Goal: Task Accomplishment & Management: Use online tool/utility

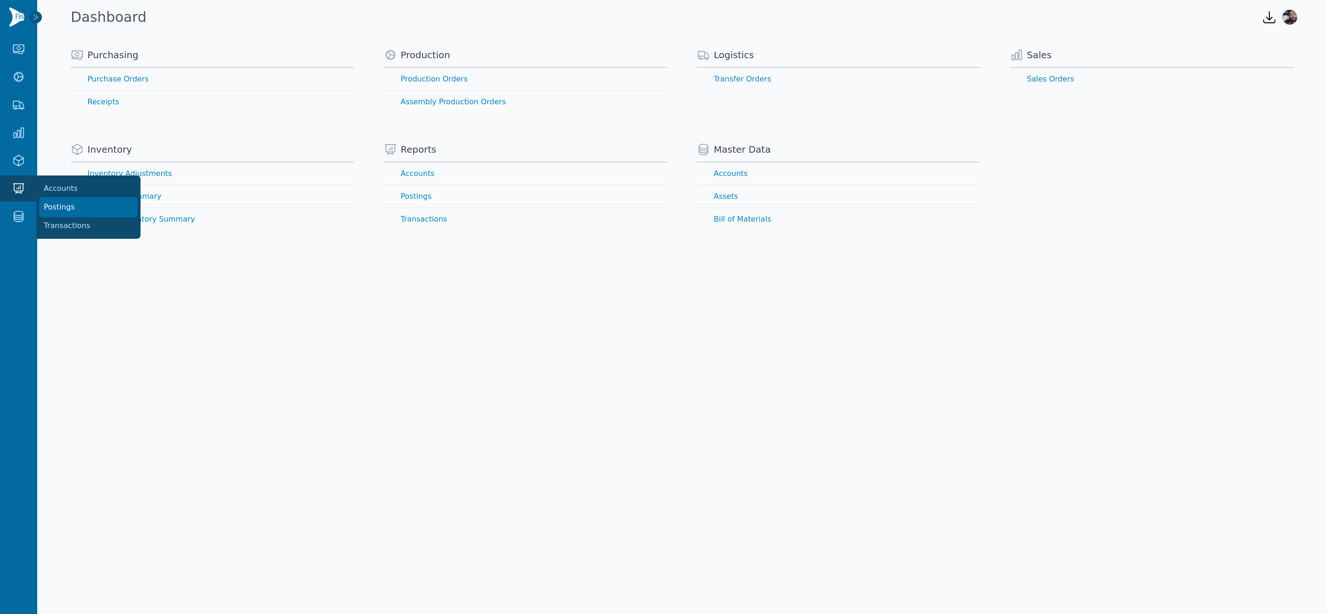
click at [55, 208] on link "Postings" at bounding box center [88, 207] width 97 height 19
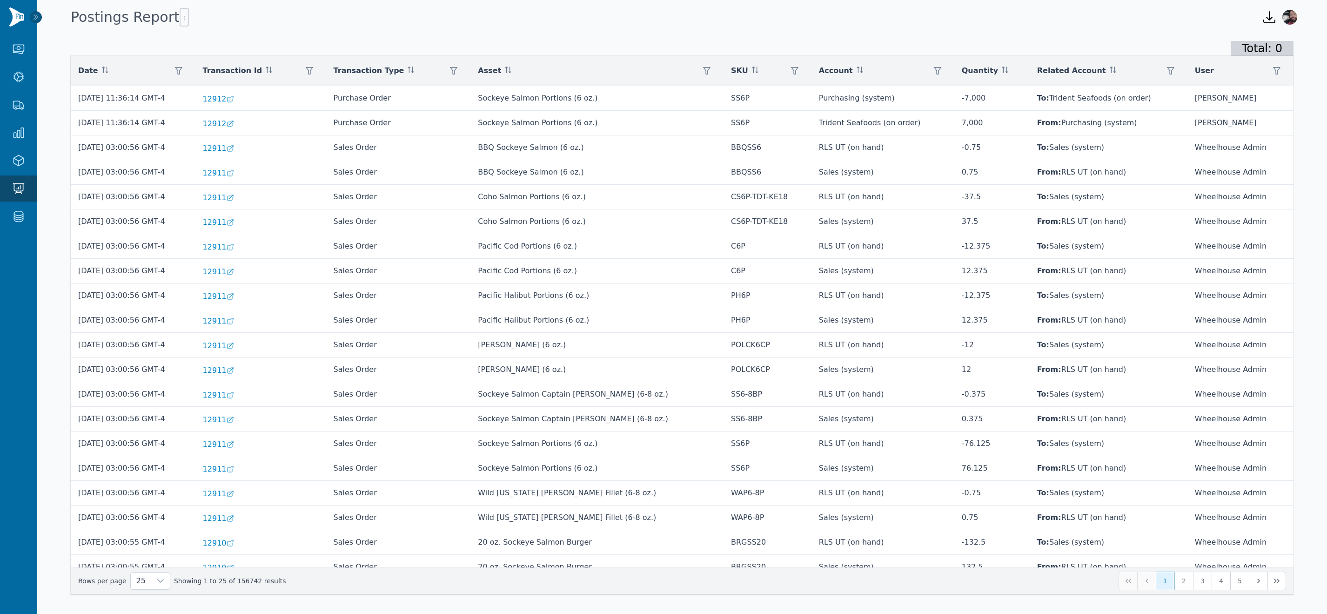
click at [649, 70] on div "Asset" at bounding box center [597, 70] width 238 height 19
click at [703, 70] on icon "button" at bounding box center [706, 70] width 7 height 7
click at [719, 86] on div "Any Clear Apply" at bounding box center [719, 106] width 112 height 52
click at [718, 89] on div "Any" at bounding box center [709, 96] width 80 height 19
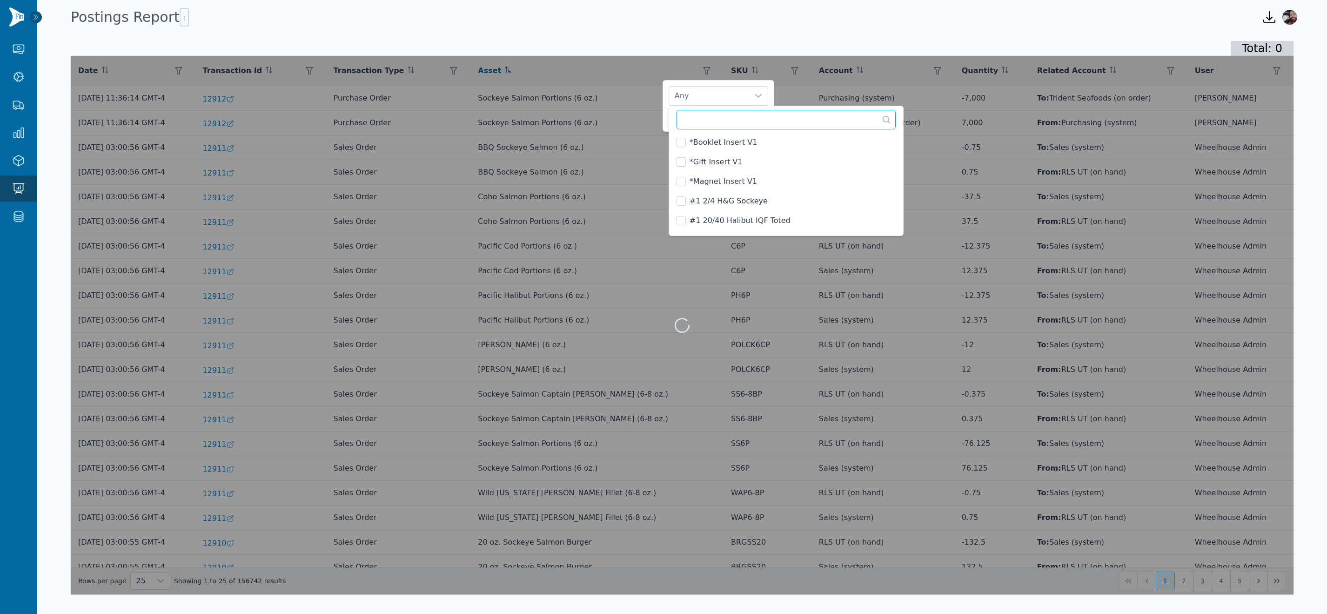
click at [732, 124] on input "text" at bounding box center [786, 120] width 219 height 20
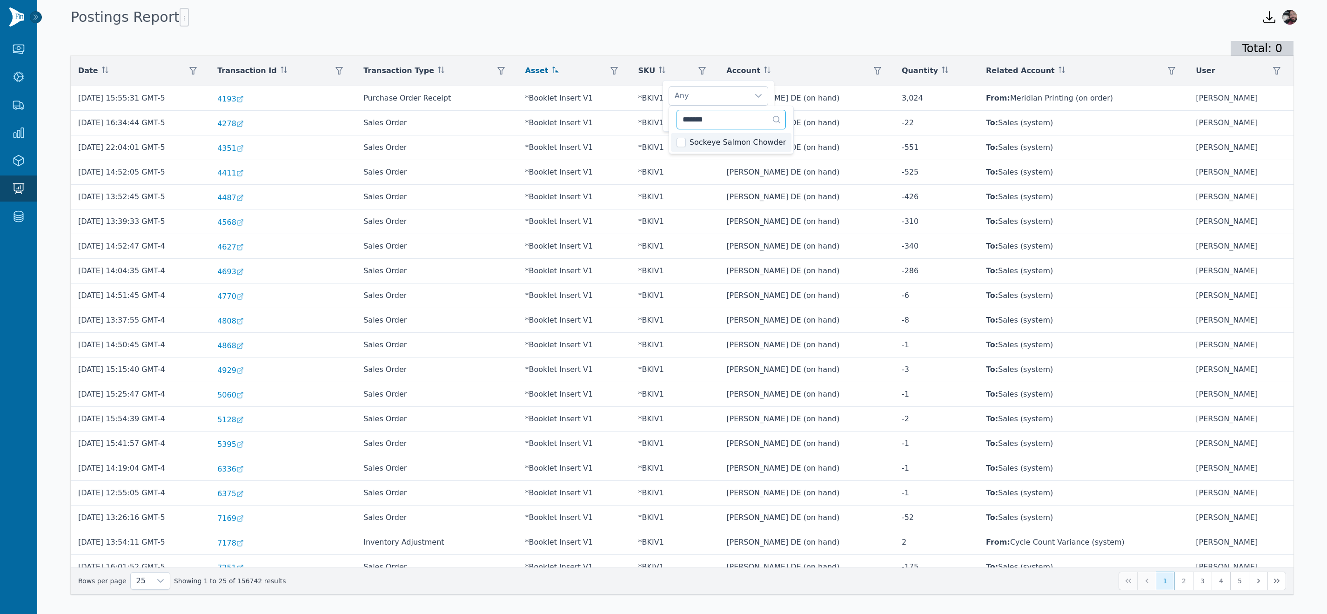
type input "*******"
click at [721, 145] on span "Sockeye Salmon Chowder" at bounding box center [738, 142] width 96 height 11
click at [757, 42] on div "Total: 0" at bounding box center [682, 48] width 1223 height 15
click at [755, 116] on span "Apply" at bounding box center [753, 118] width 19 height 10
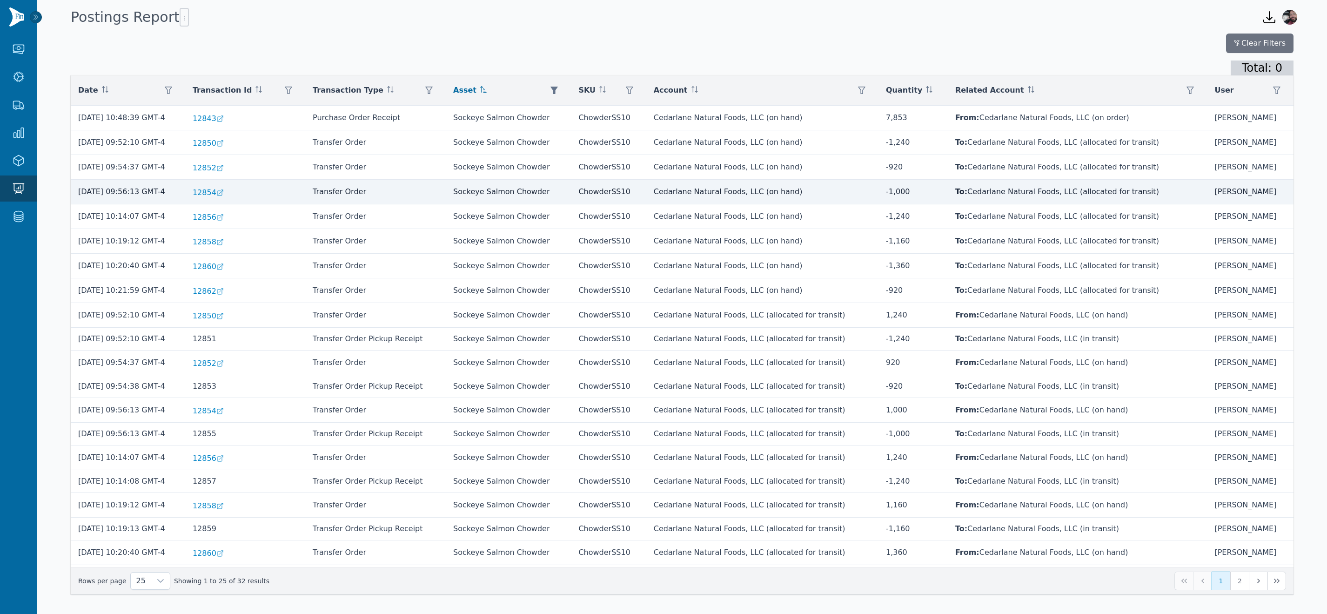
scroll to position [136, 0]
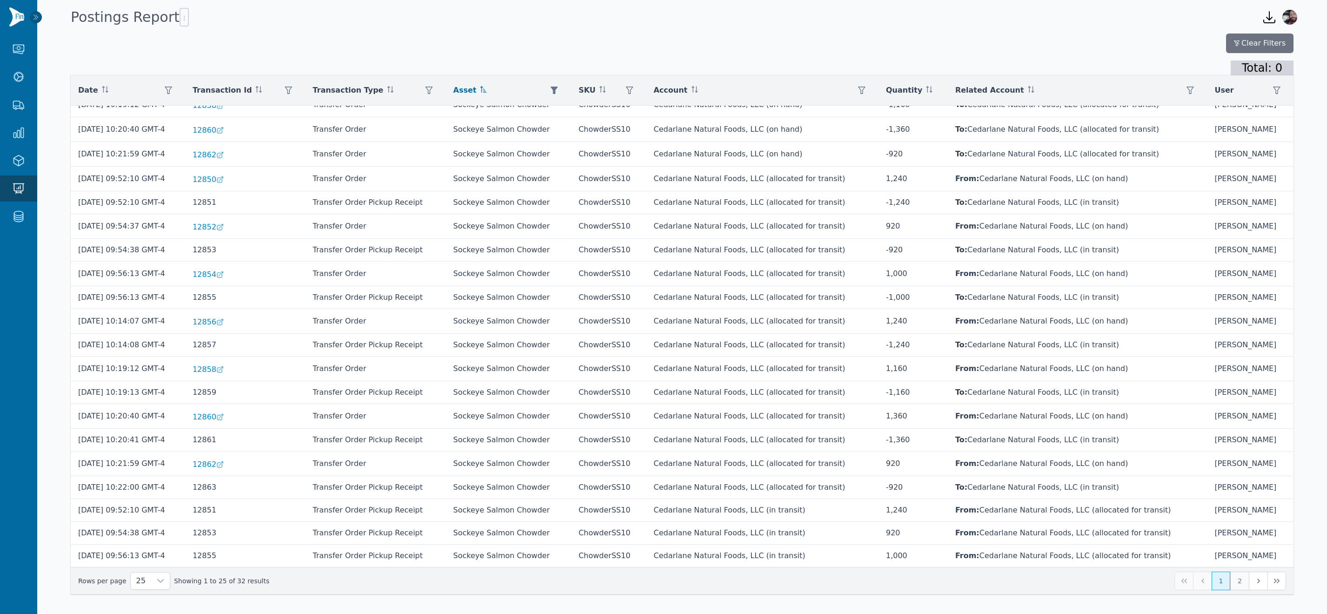
click at [1112, 581] on button "2" at bounding box center [1239, 580] width 19 height 19
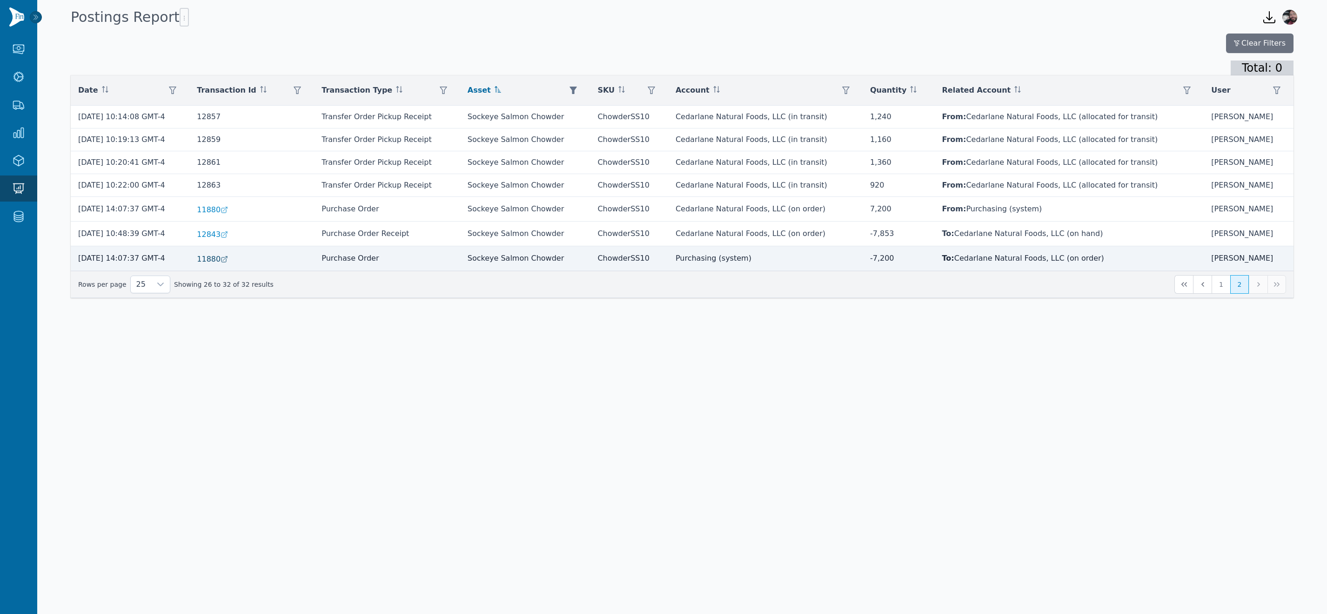
click at [228, 259] on icon at bounding box center [224, 258] width 7 height 7
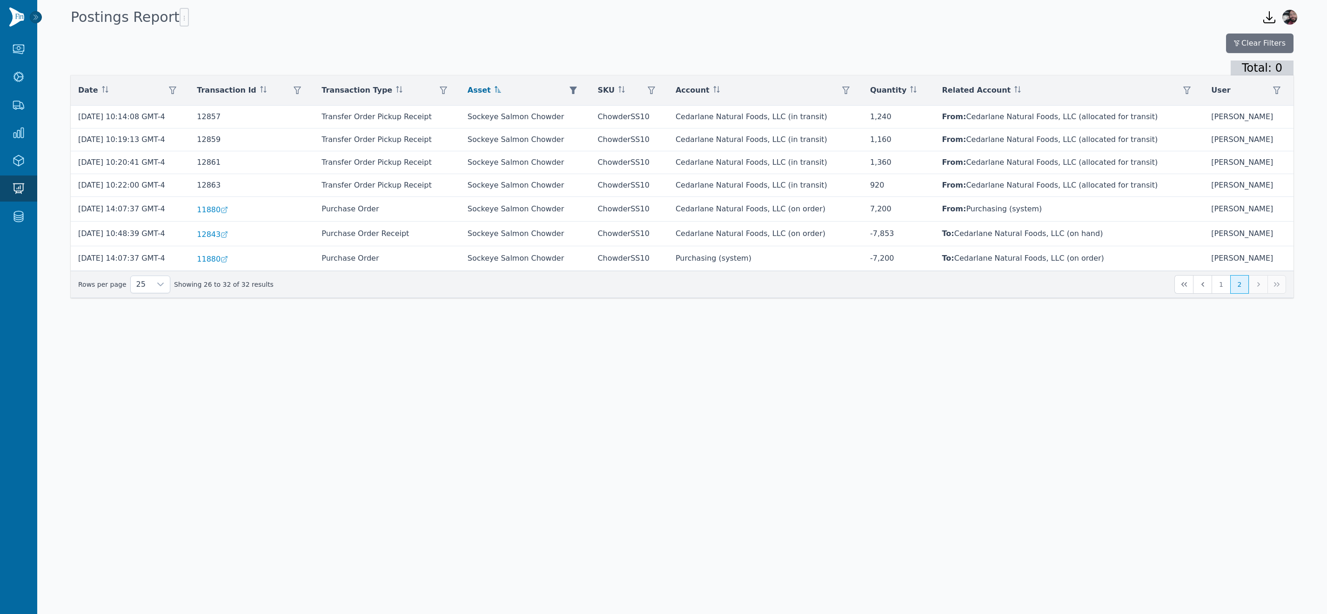
click at [412, 489] on body "Purchasing Purchase Orders Receipts Production Production Orders Assembly Produ…" at bounding box center [663, 307] width 1327 height 614
click at [359, 424] on body "Purchasing Purchase Orders Receipts Production Production Orders Assembly Produ…" at bounding box center [663, 307] width 1327 height 614
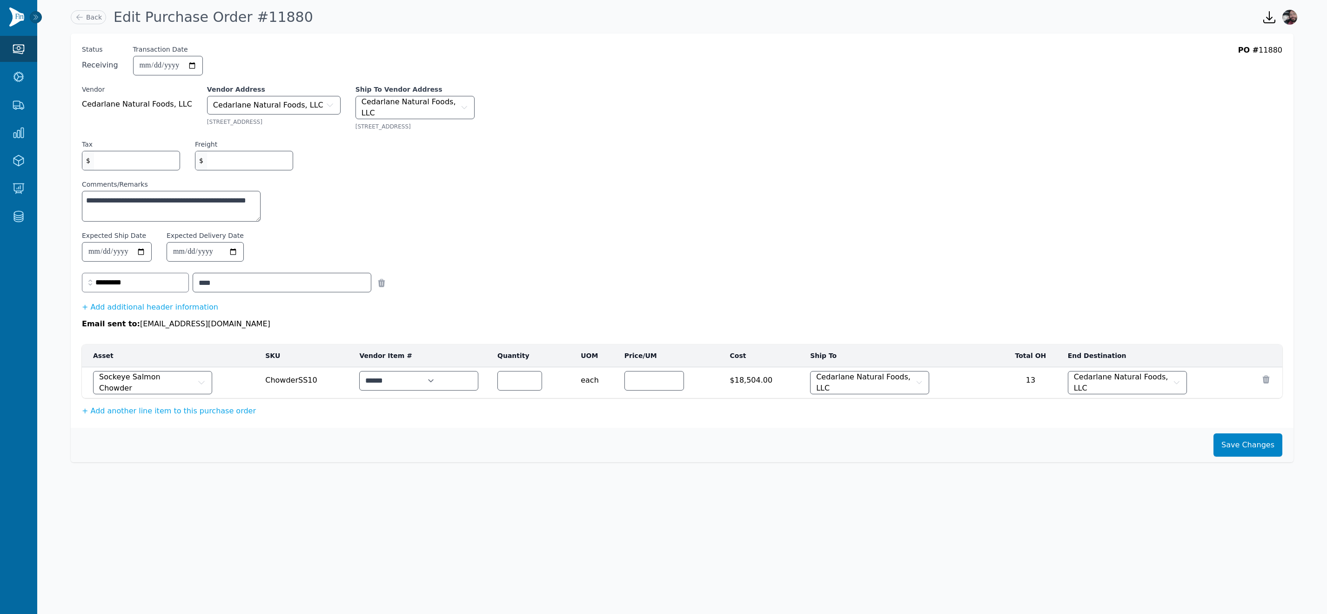
click at [1272, 48] on div "PO # 11880" at bounding box center [1260, 65] width 44 height 40
copy div "11880"
click at [100, 16] on link "Back" at bounding box center [88, 17] width 35 height 14
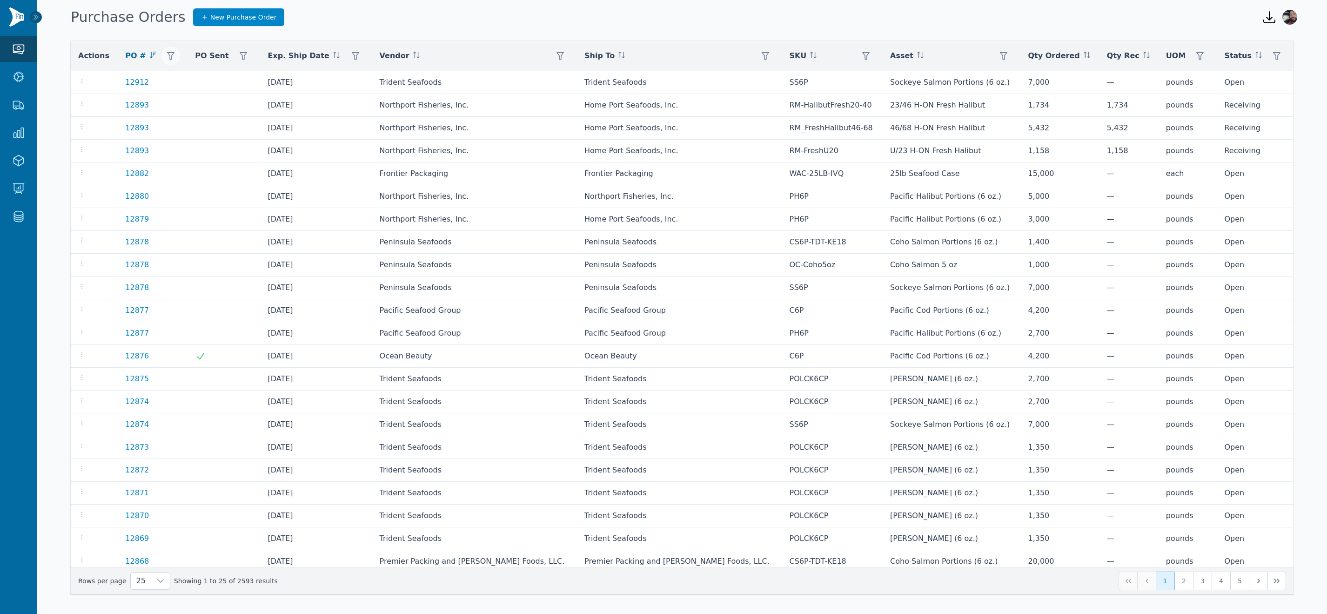
click at [174, 55] on icon "button" at bounding box center [170, 55] width 7 height 7
paste input "*****"
type input "*****"
click at [256, 95] on button "Apply" at bounding box center [258, 102] width 29 height 16
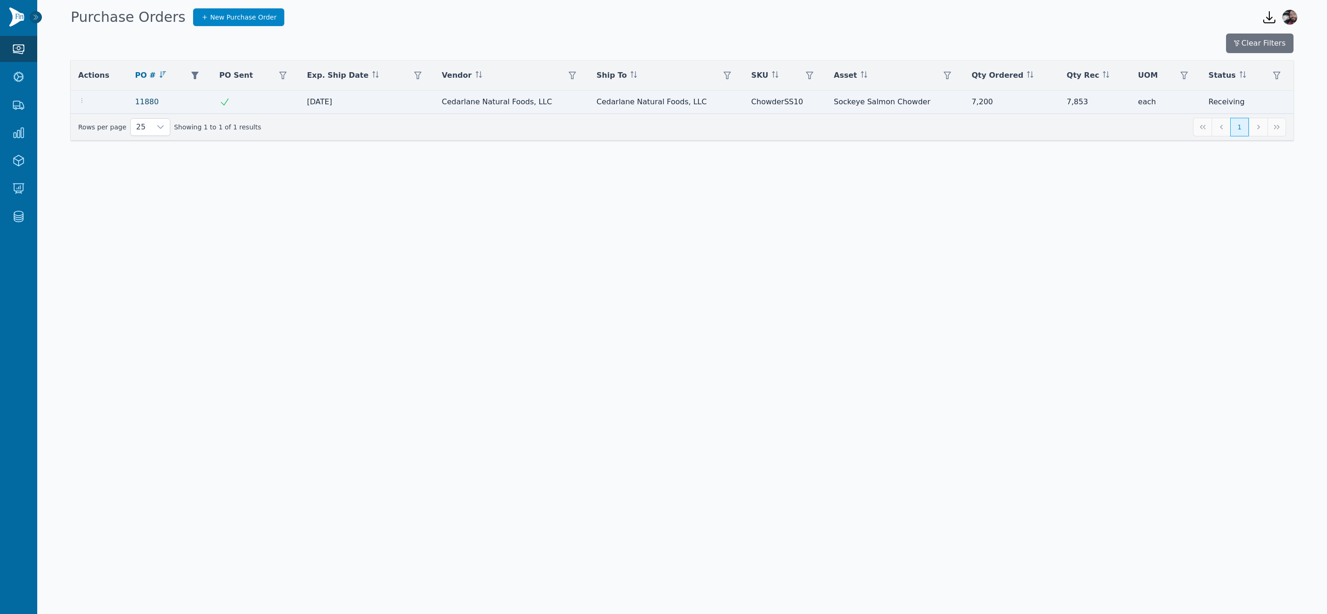
click at [147, 99] on link "11880" at bounding box center [147, 101] width 24 height 11
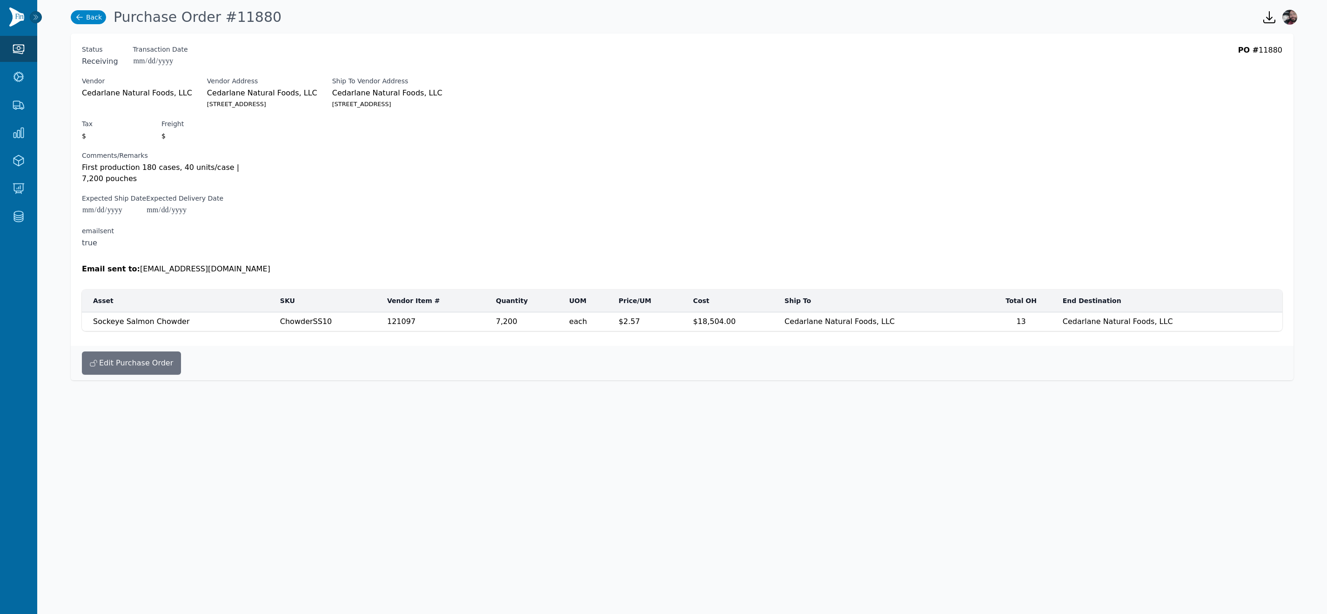
click at [93, 19] on link "Back" at bounding box center [88, 17] width 35 height 14
